Goal: Task Accomplishment & Management: Manage account settings

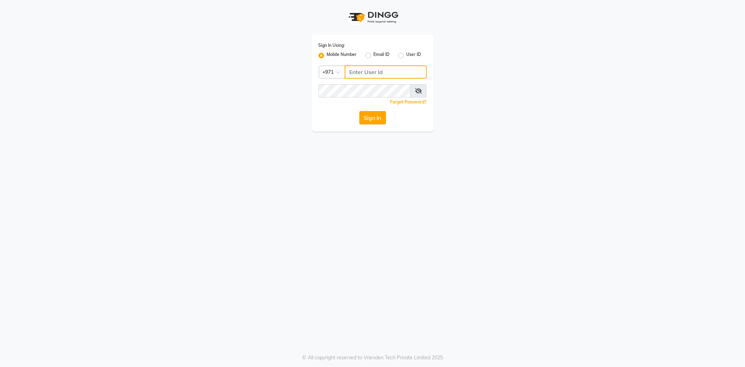
type input "527701267"
click at [371, 116] on button "Sign In" at bounding box center [372, 117] width 27 height 13
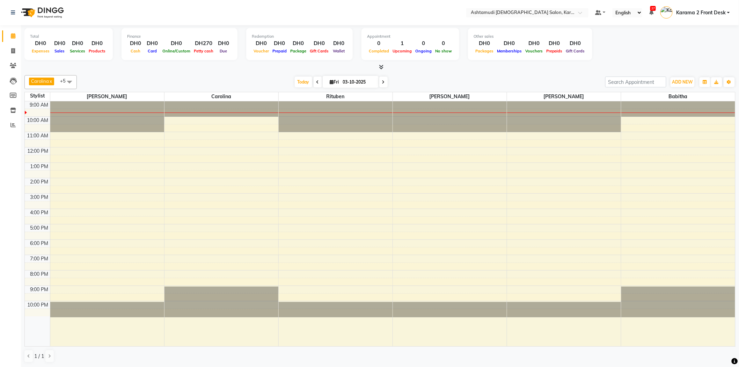
click at [47, 11] on img at bounding box center [42, 13] width 48 height 20
click at [11, 53] on icon at bounding box center [13, 50] width 4 height 5
select select "service"
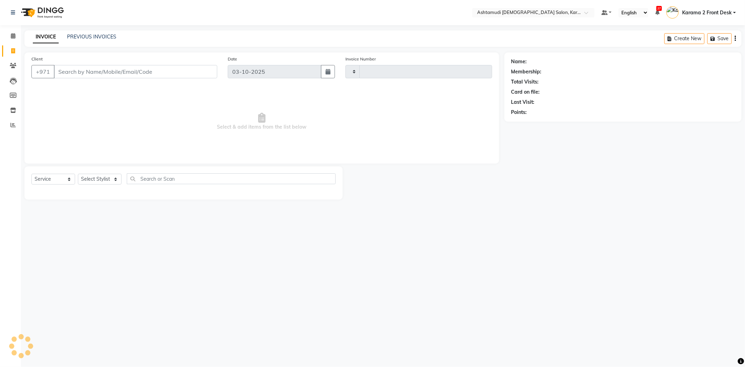
type input "2401"
select select "7424"
click at [51, 12] on img at bounding box center [42, 13] width 48 height 20
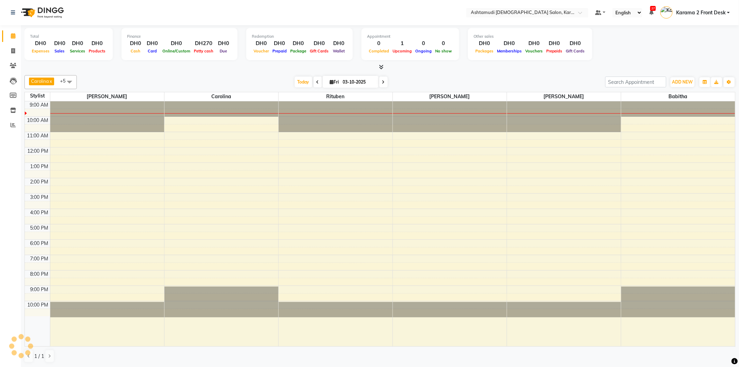
click at [706, 15] on span "Karama 2 Front Desk" at bounding box center [701, 12] width 50 height 7
click at [693, 47] on link "Sign out" at bounding box center [694, 50] width 64 height 11
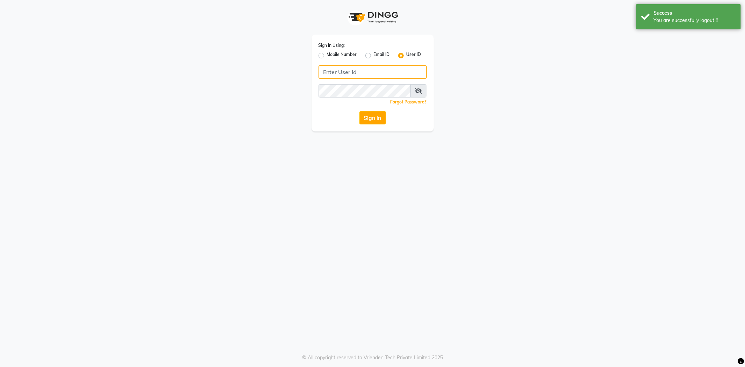
type input "527701267"
click at [327, 58] on label "Mobile Number" at bounding box center [342, 55] width 30 height 8
click at [327, 56] on input "Mobile Number" at bounding box center [329, 53] width 5 height 5
radio input "true"
radio input "false"
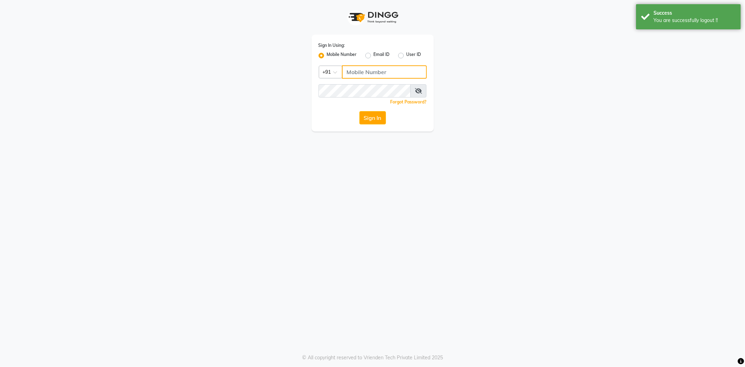
click at [366, 74] on input "Username" at bounding box center [384, 71] width 85 height 13
click at [327, 73] on div at bounding box center [330, 71] width 23 height 7
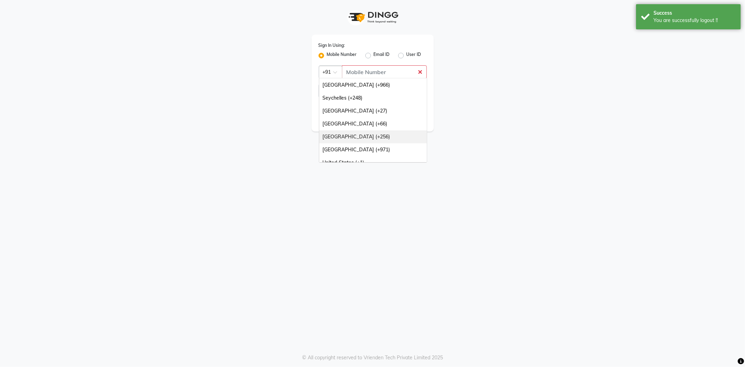
scroll to position [175, 0]
click at [357, 139] on div "[GEOGRAPHIC_DATA] (+971)" at bounding box center [373, 142] width 108 height 13
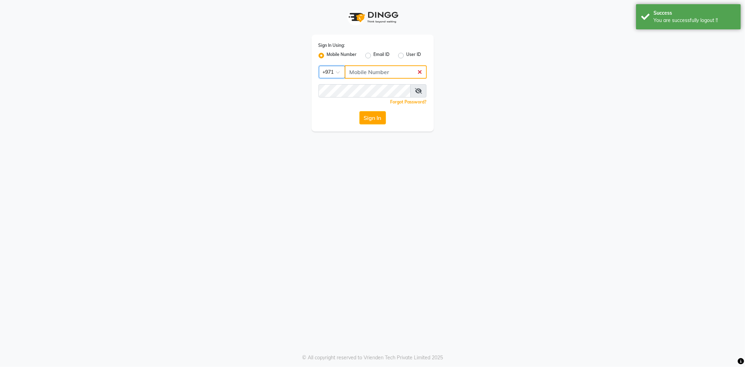
click at [383, 78] on input "Username" at bounding box center [386, 71] width 82 height 13
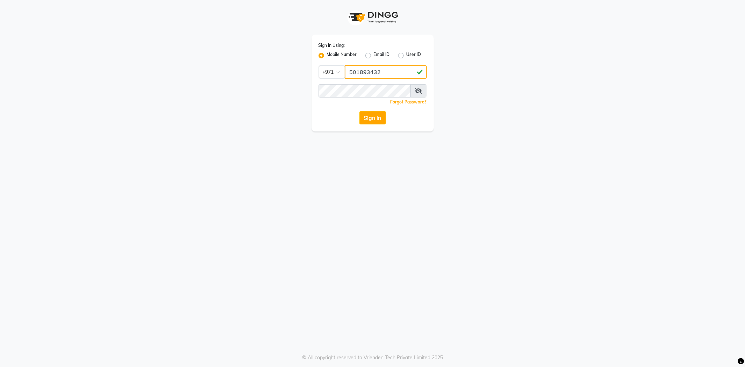
type input "501893432"
drag, startPoint x: 322, startPoint y: 204, endPoint x: 326, endPoint y: 200, distance: 5.9
click at [322, 204] on div "Sign In Using: Mobile Number Email ID User ID Country Code × [PHONE_NUMBER] Rem…" at bounding box center [372, 183] width 745 height 367
drag, startPoint x: 322, startPoint y: 143, endPoint x: 346, endPoint y: 119, distance: 34.1
click at [323, 141] on div "Sign In Using: Mobile Number Email ID User ID Country Code × [PHONE_NUMBER] Rem…" at bounding box center [372, 183] width 745 height 367
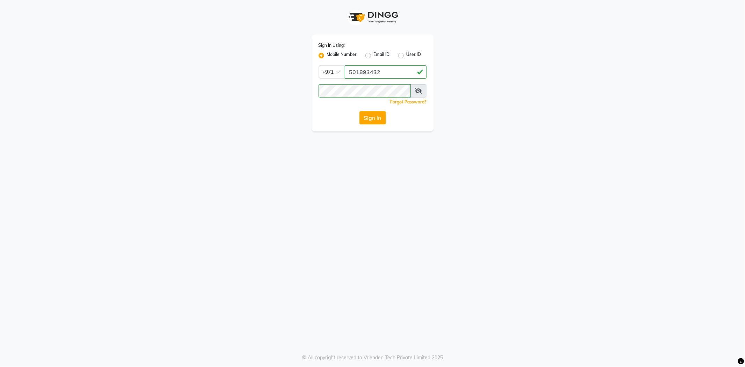
click at [362, 121] on button "Sign In" at bounding box center [372, 117] width 27 height 13
